Goal: Task Accomplishment & Management: Complete application form

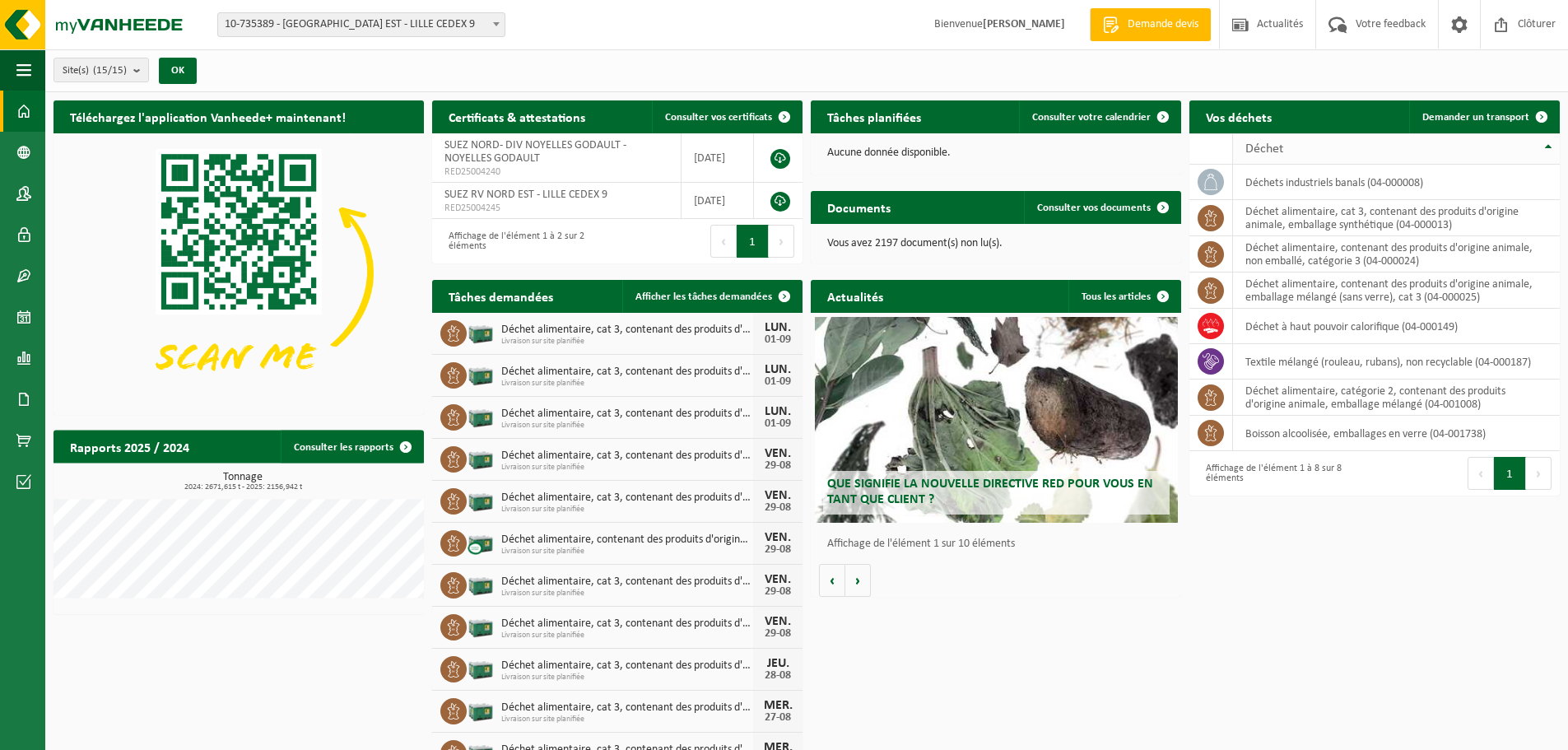
drag, startPoint x: 1470, startPoint y: 108, endPoint x: 1397, endPoint y: 137, distance: 78.5
click at [1470, 108] on link "Demander un transport" at bounding box center [1484, 117] width 149 height 33
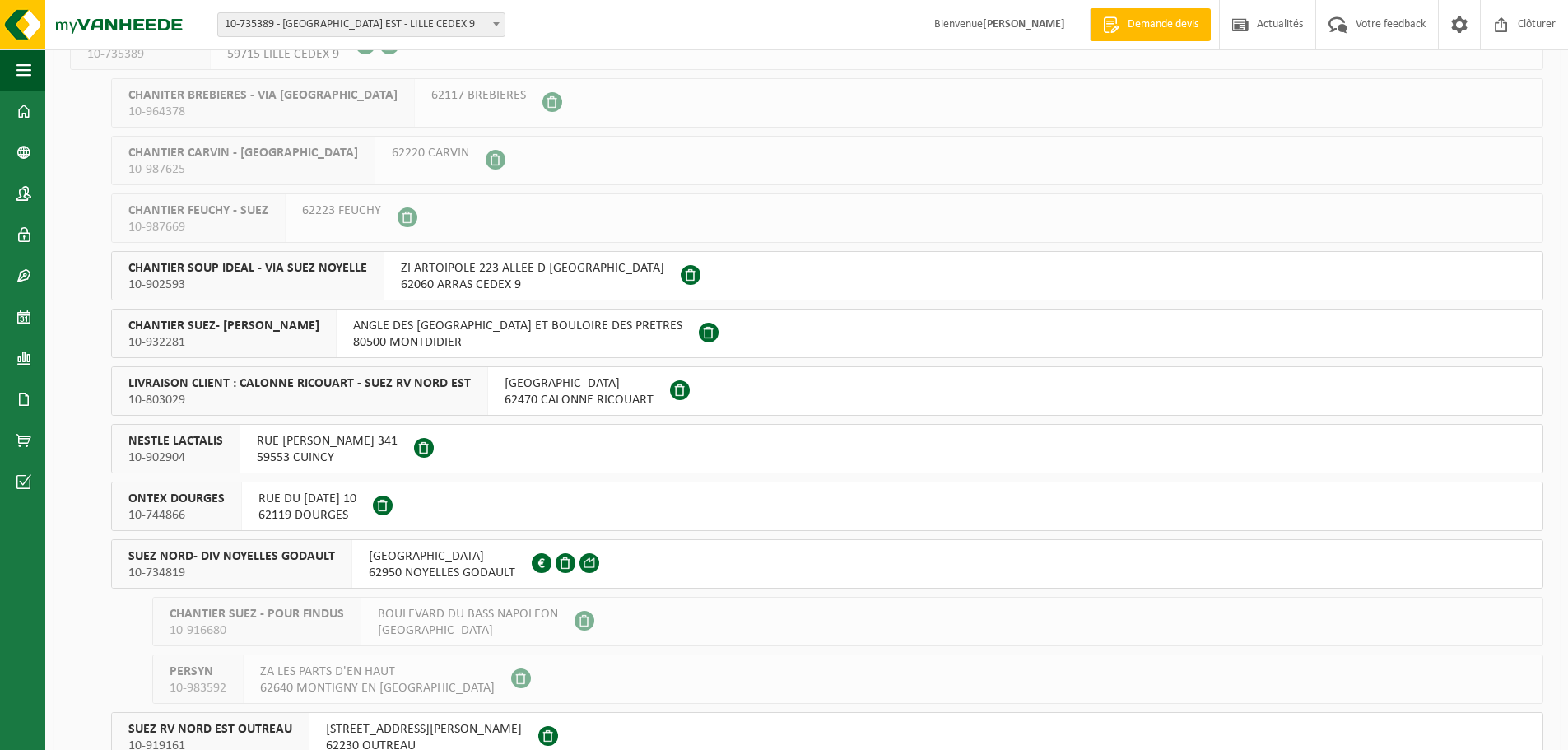
scroll to position [165, 0]
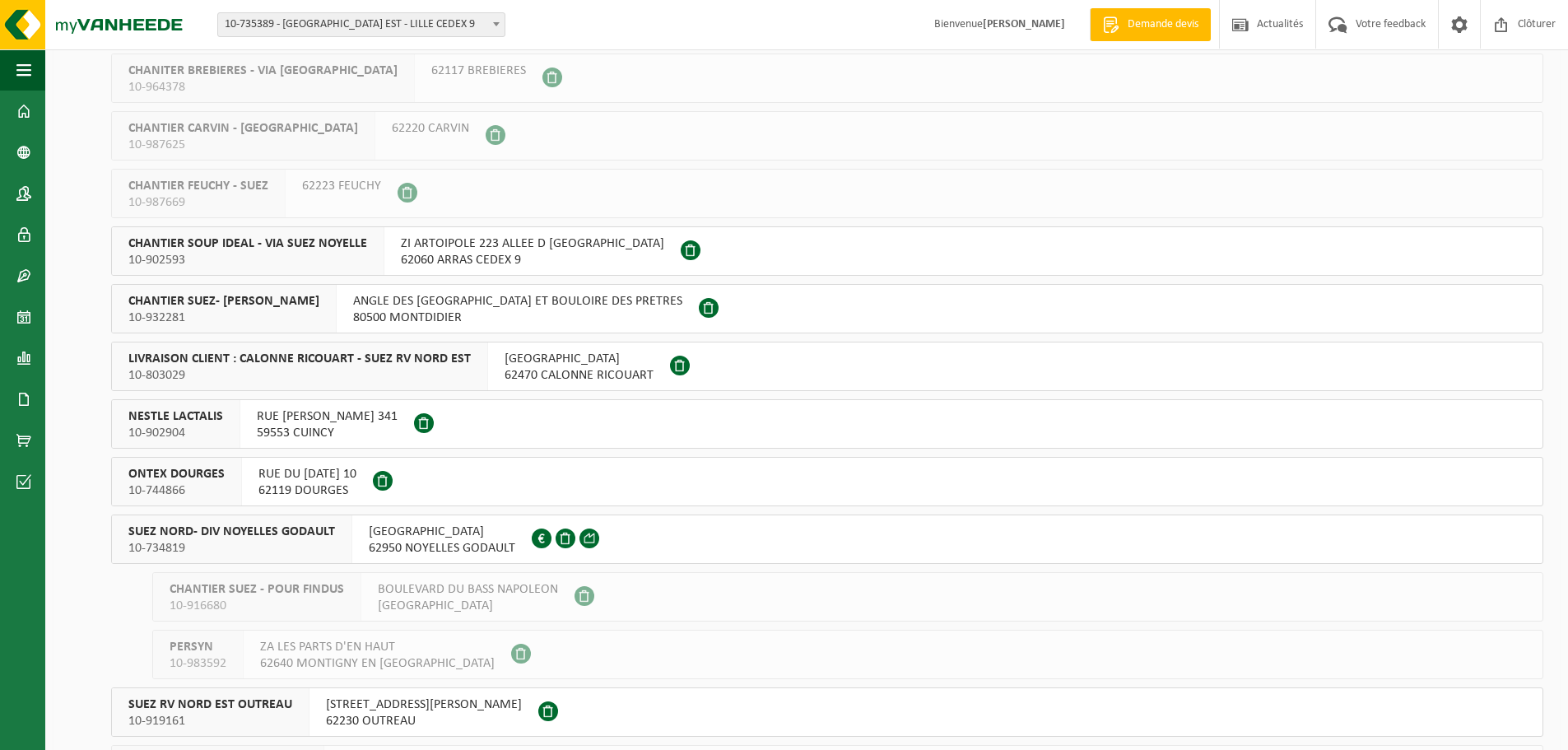
click at [543, 487] on button "ONTEX DOURGES 10-744866 RUE DU 8 MAI 1945 10 62119 DOURGES" at bounding box center [827, 481] width 1432 height 50
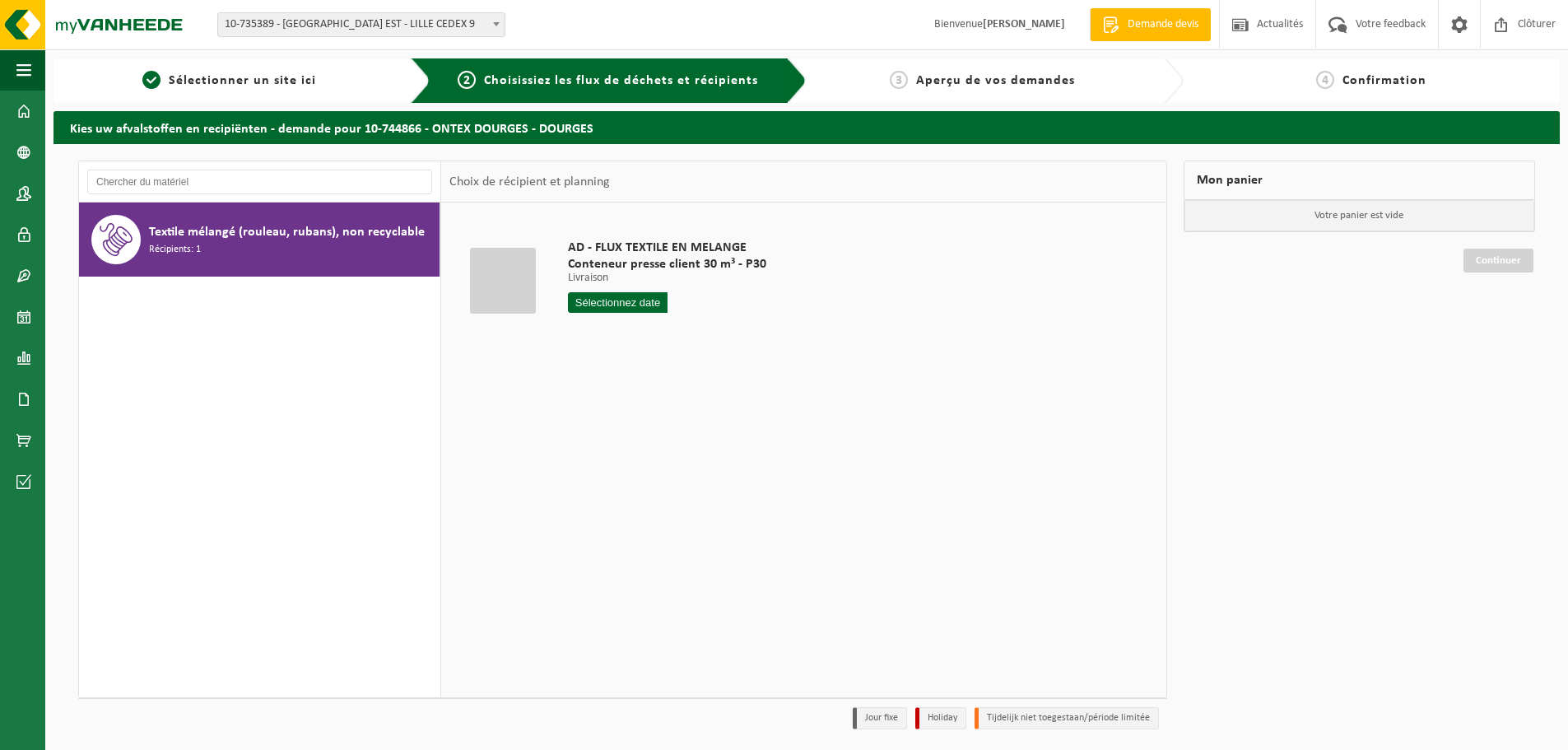
click at [627, 301] on input "text" at bounding box center [618, 302] width 99 height 21
click at [585, 502] on div "25" at bounding box center [583, 501] width 29 height 26
type input "à partir de 2025-08-25"
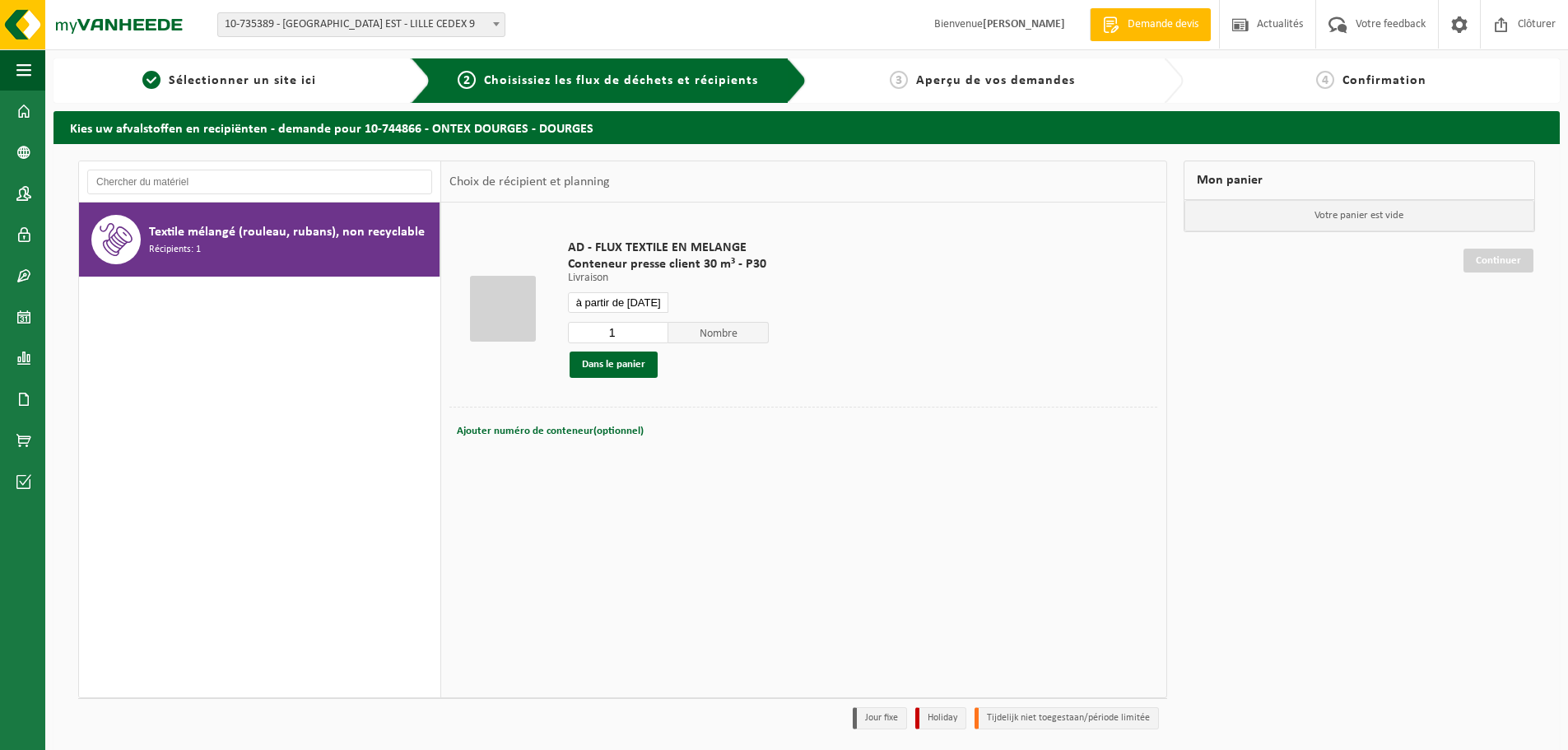
drag, startPoint x: 615, startPoint y: 333, endPoint x: 582, endPoint y: 336, distance: 33.1
click at [582, 336] on input "1" at bounding box center [618, 332] width 100 height 21
type input "2"
click at [620, 361] on button "Dans le panier" at bounding box center [614, 365] width 88 height 26
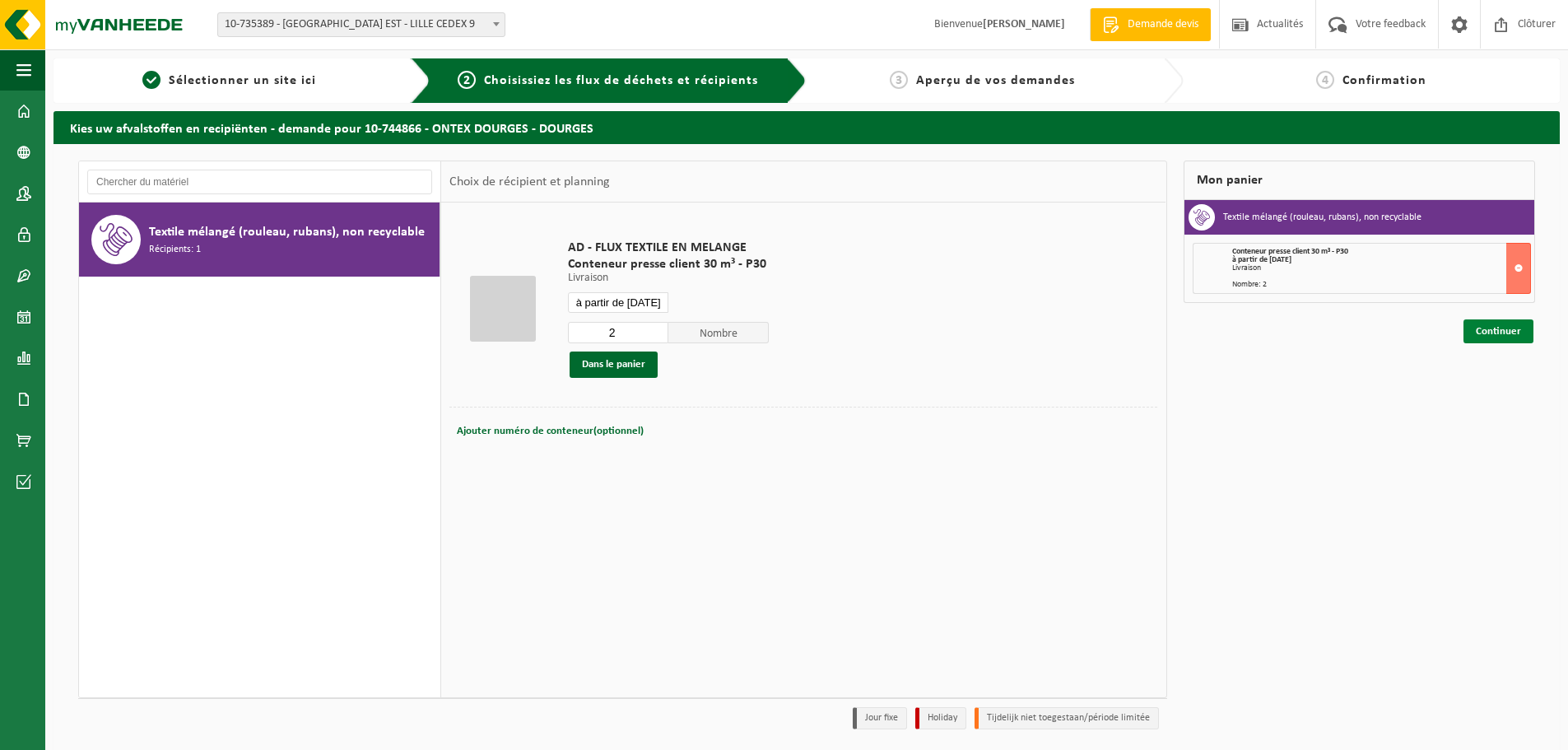
click at [1502, 328] on link "Continuer" at bounding box center [1499, 331] width 70 height 24
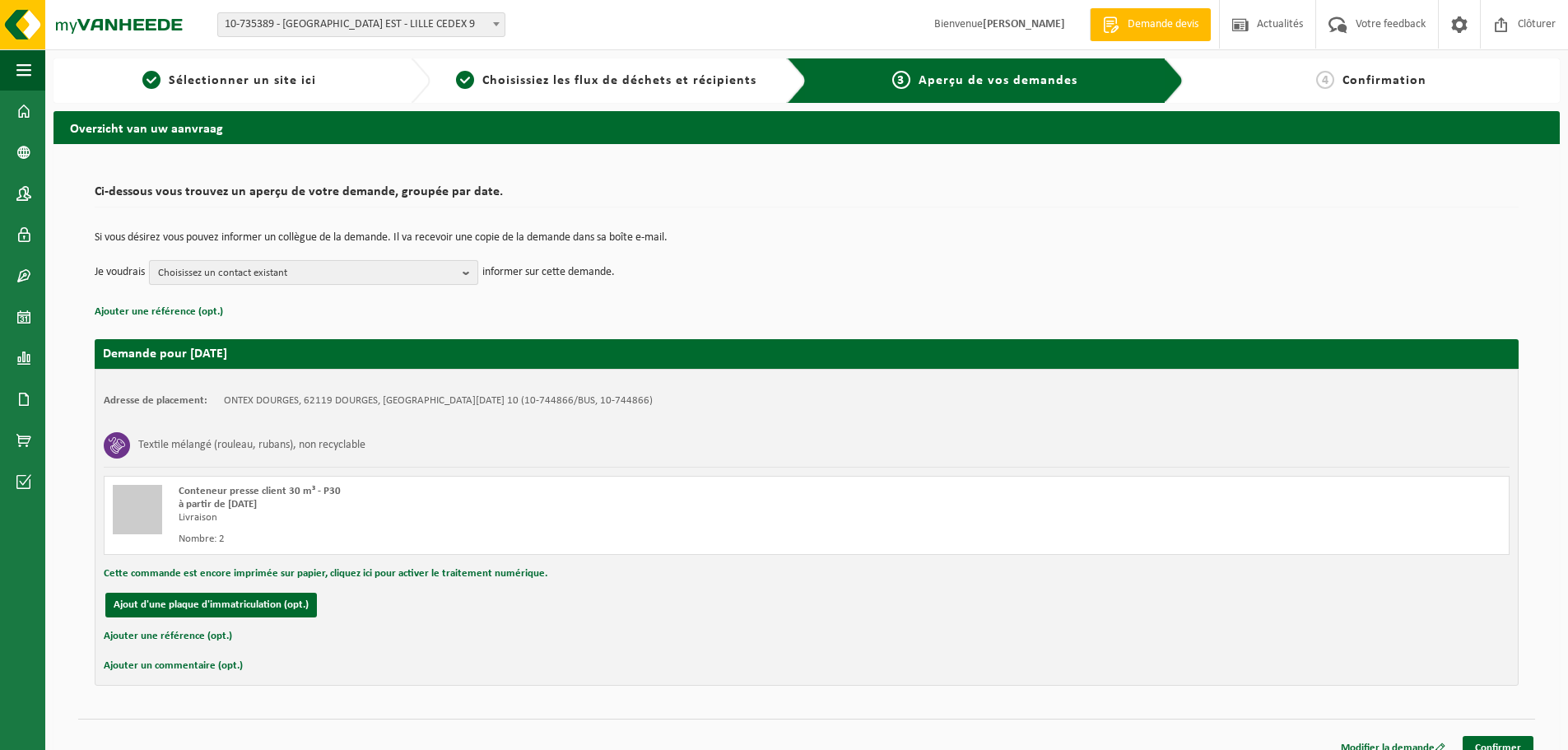
click at [289, 271] on span "Choisissez un contact existant" at bounding box center [307, 274] width 298 height 25
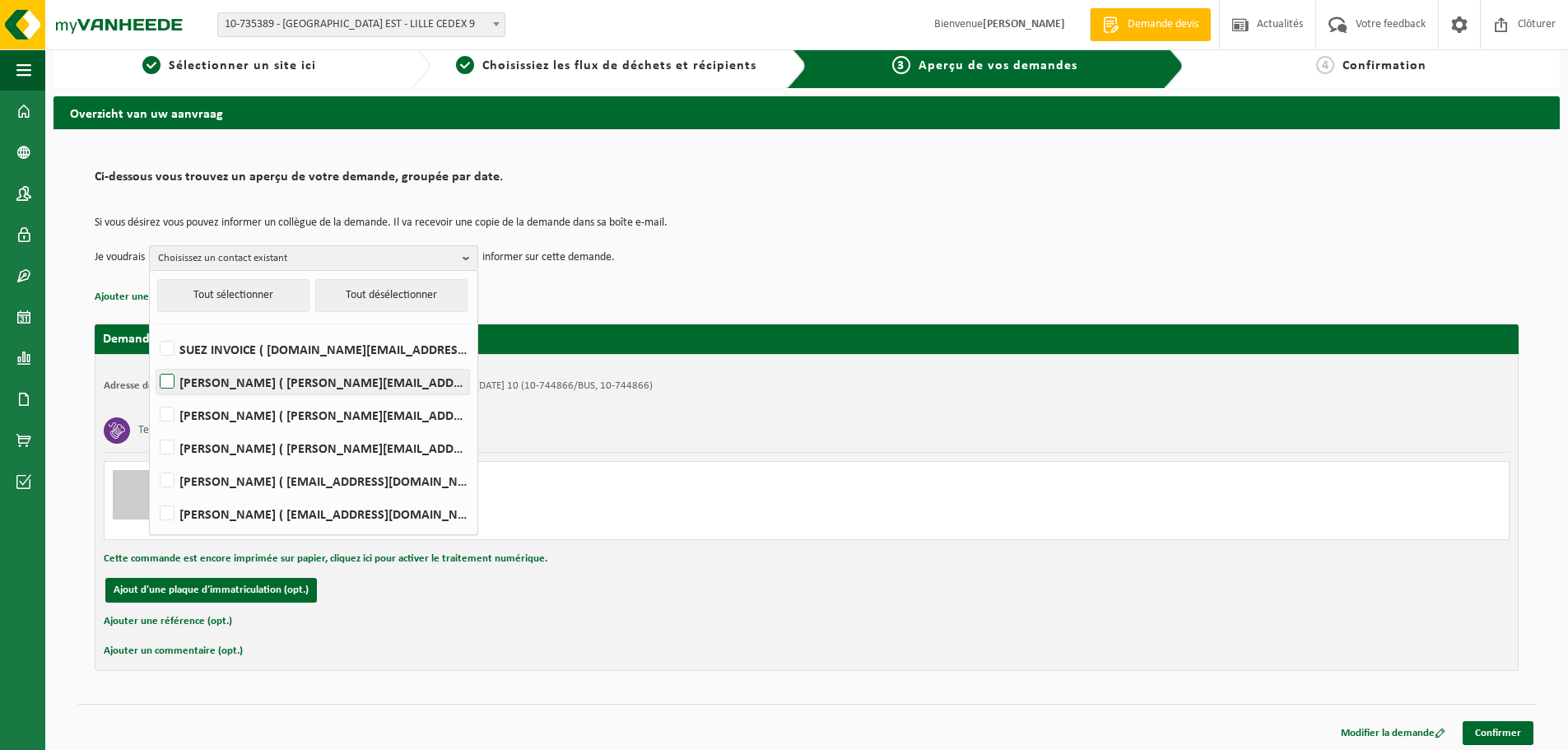
scroll to position [19, 0]
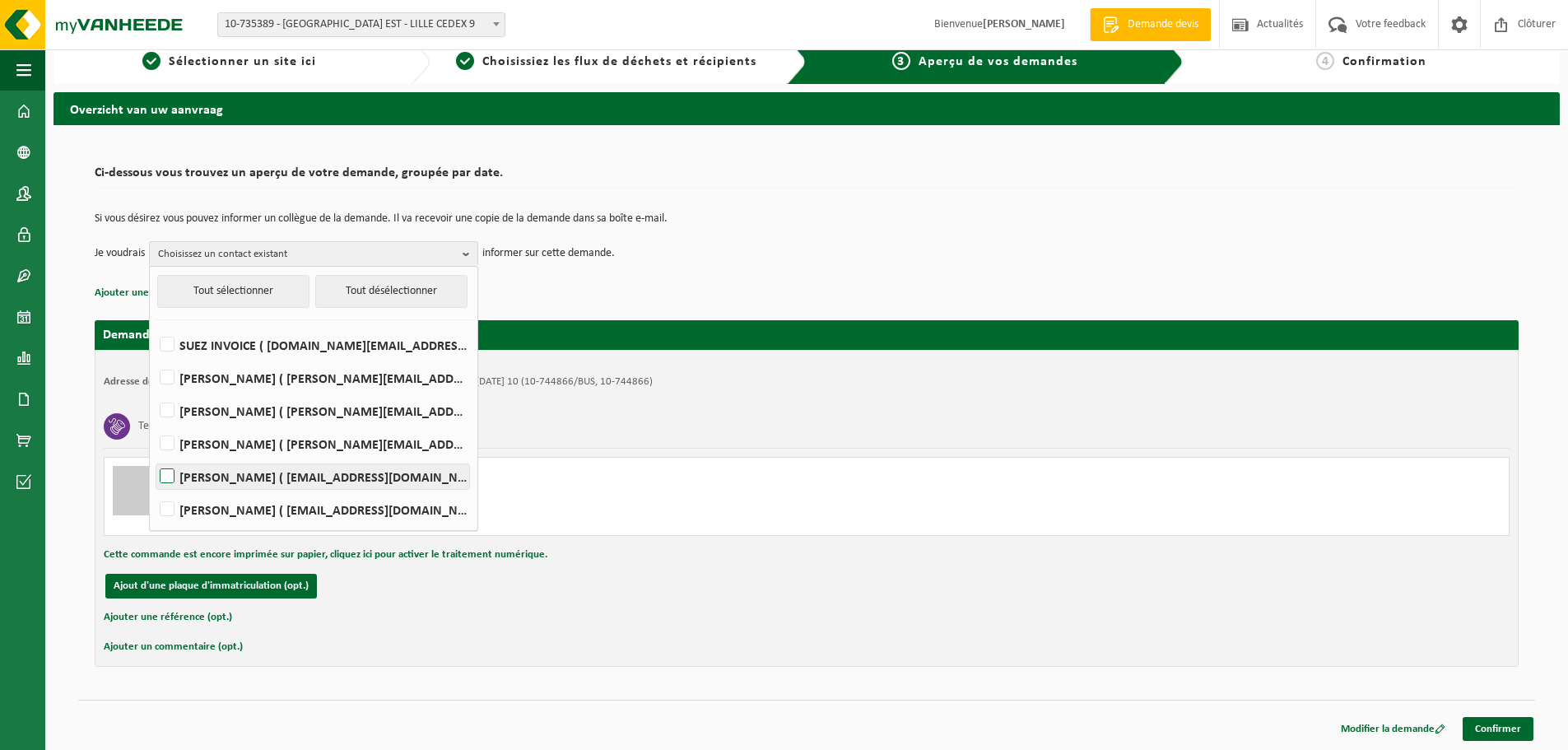
click at [342, 472] on label "[PERSON_NAME] ( [EMAIL_ADDRESS][DOMAIN_NAME] )" at bounding box center [313, 476] width 313 height 25
click at [154, 456] on input "[PERSON_NAME] ( [EMAIL_ADDRESS][DOMAIN_NAME] )" at bounding box center [153, 455] width 1 height 1
checkbox input "true"
click at [1490, 724] on link "Confirmer" at bounding box center [1499, 729] width 71 height 24
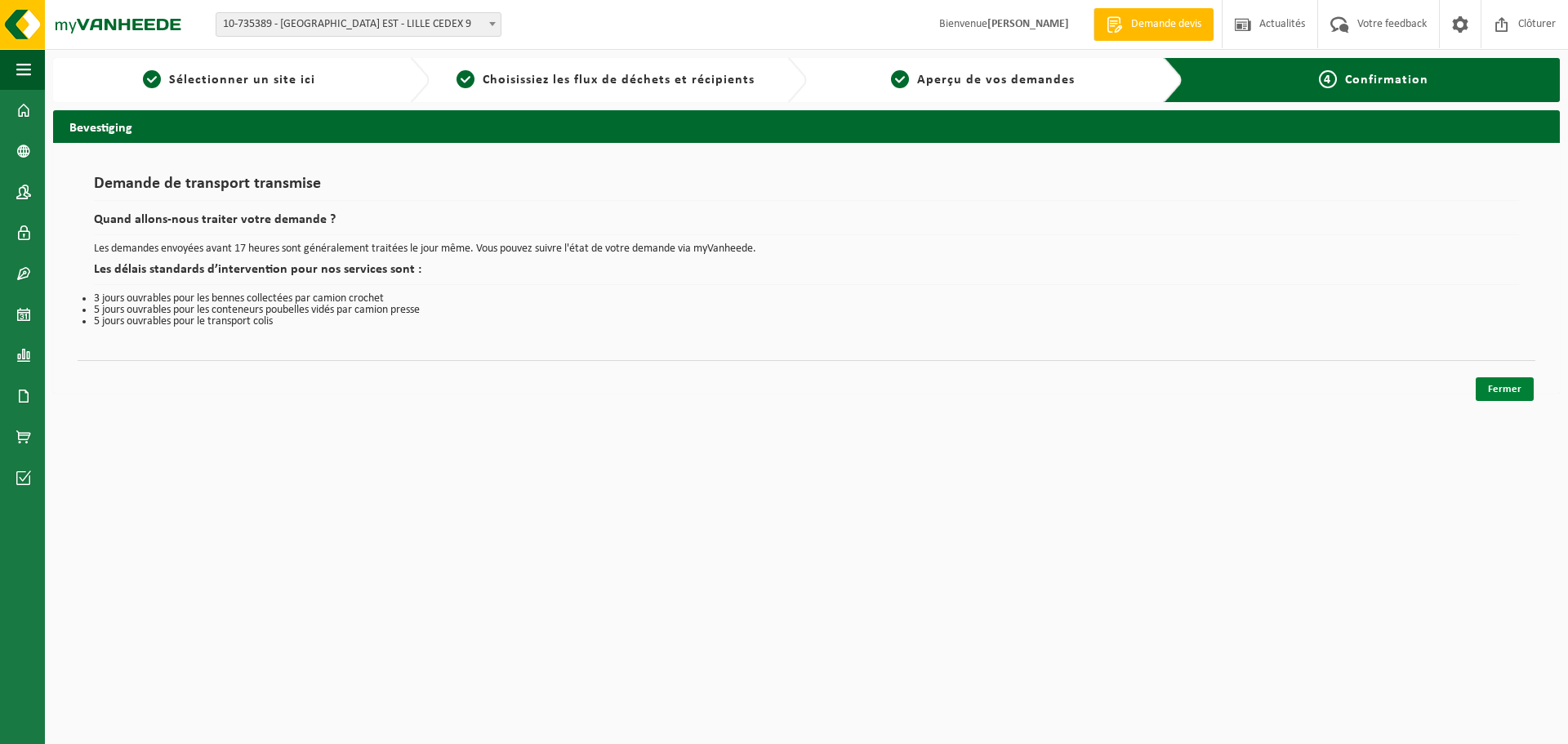
click at [1511, 390] on link "Fermer" at bounding box center [1505, 389] width 58 height 24
